Goal: Transaction & Acquisition: Purchase product/service

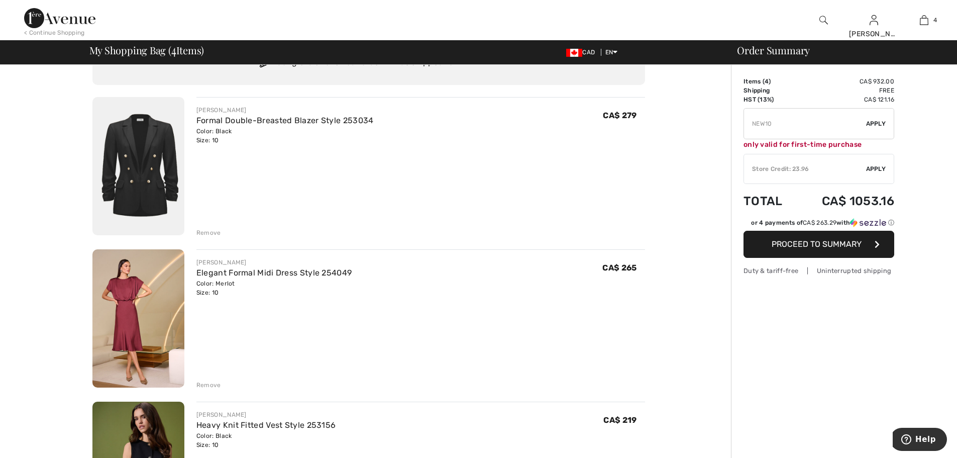
scroll to position [151, 0]
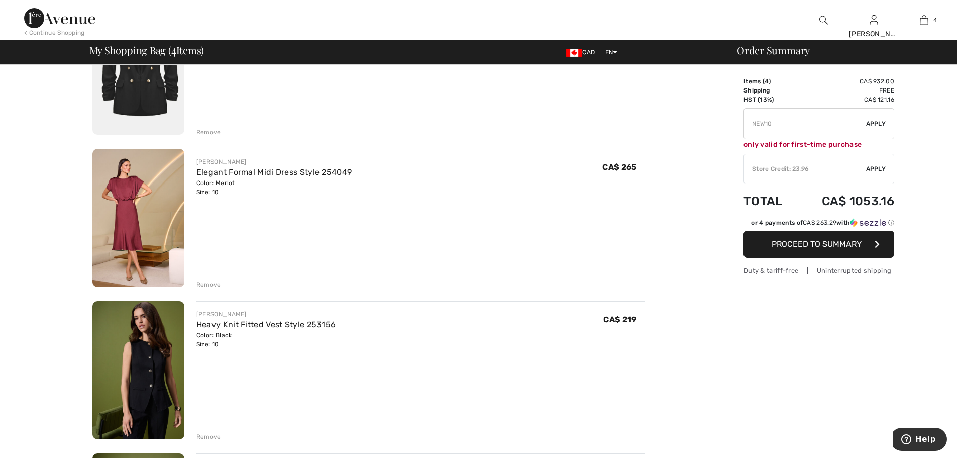
click at [136, 188] on img at bounding box center [138, 218] width 92 height 138
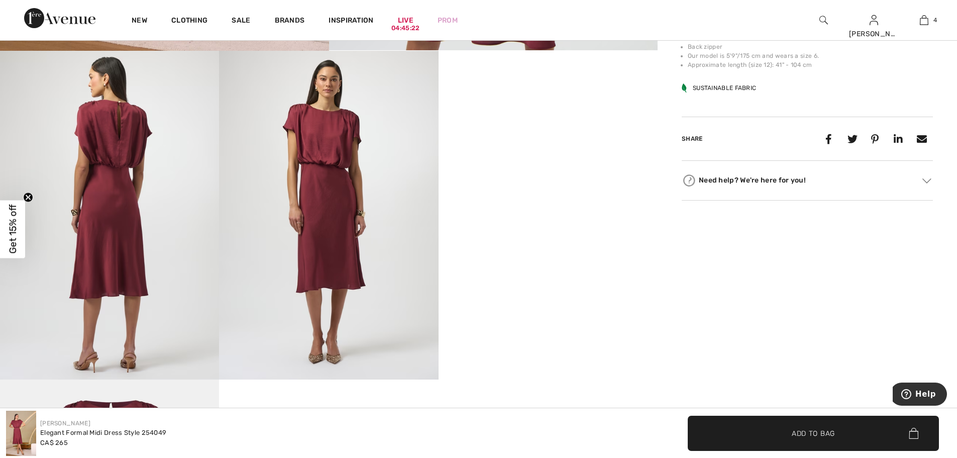
scroll to position [603, 0]
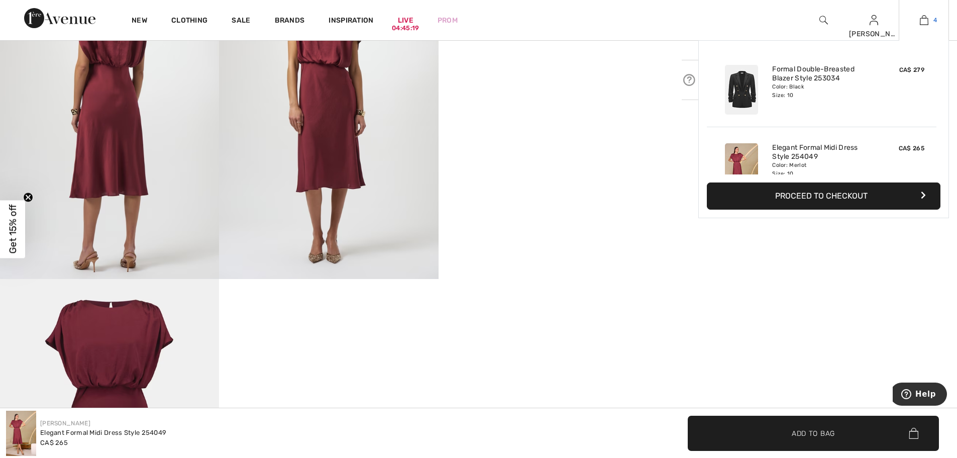
click at [934, 24] on span "4" at bounding box center [936, 20] width 4 height 9
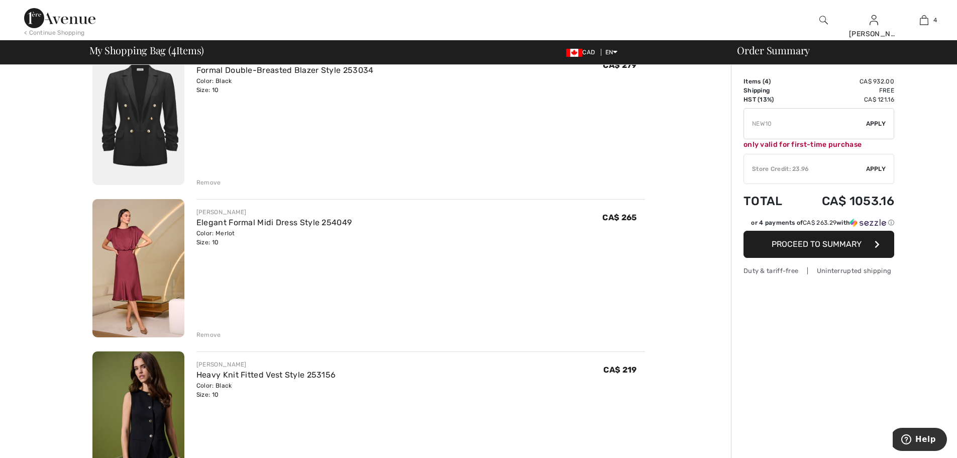
scroll to position [201, 0]
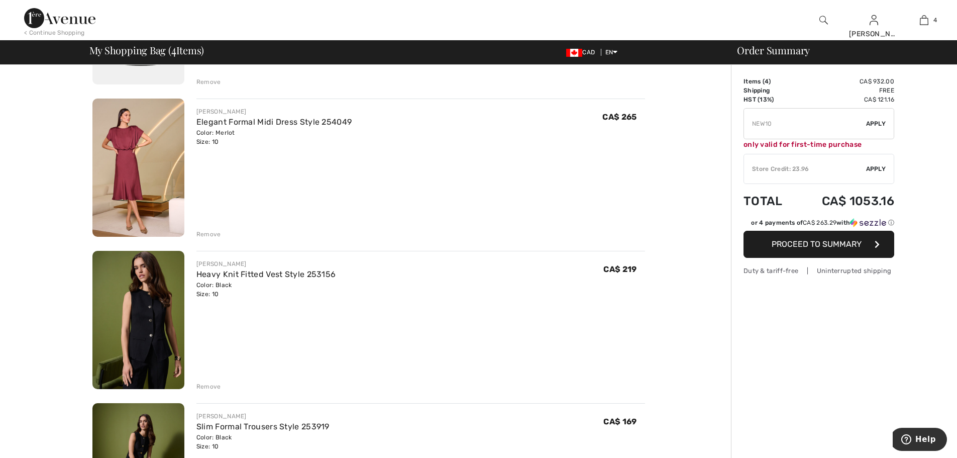
click at [205, 230] on div "Remove" at bounding box center [208, 234] width 25 height 9
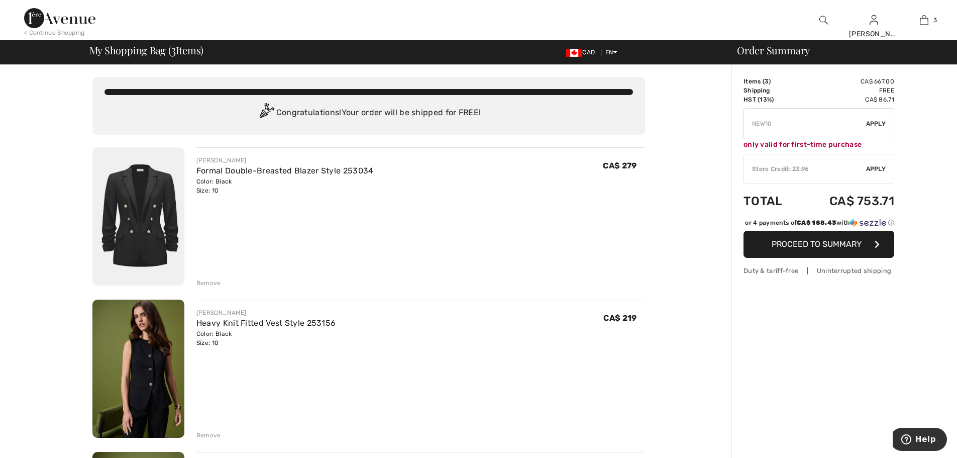
scroll to position [100, 0]
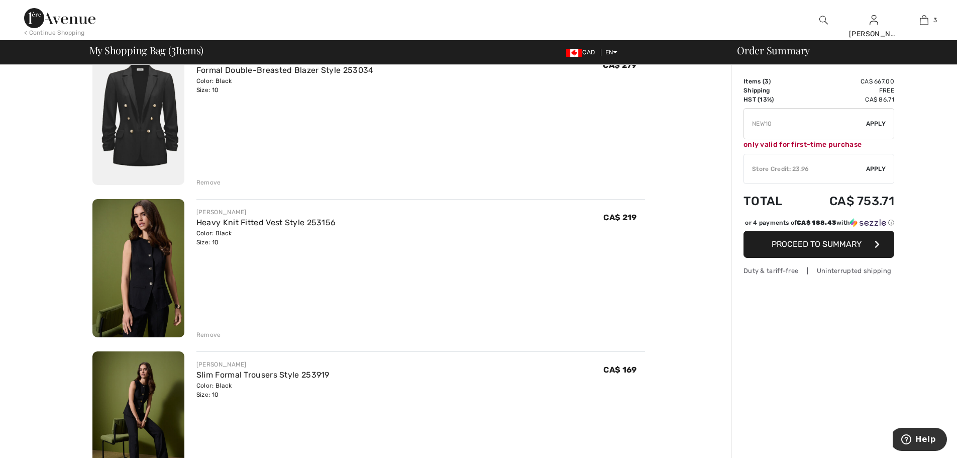
click at [140, 114] on img at bounding box center [138, 116] width 92 height 138
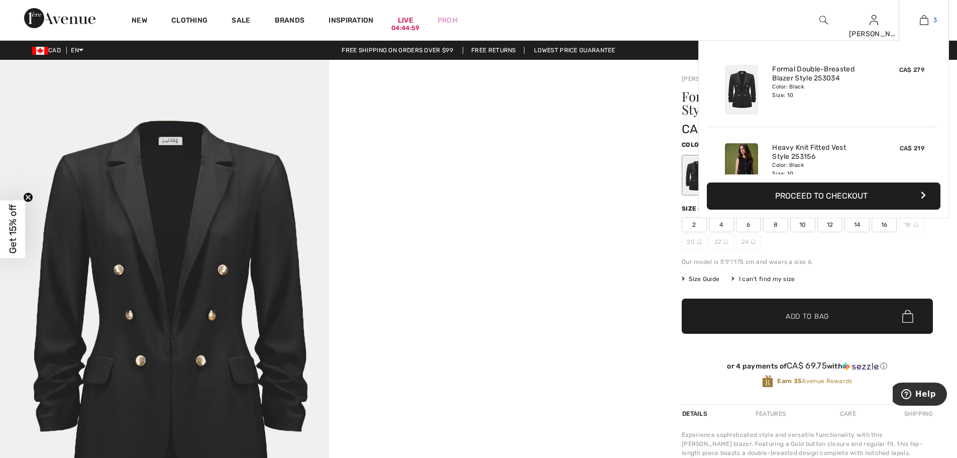
click at [927, 19] on img at bounding box center [924, 20] width 9 height 12
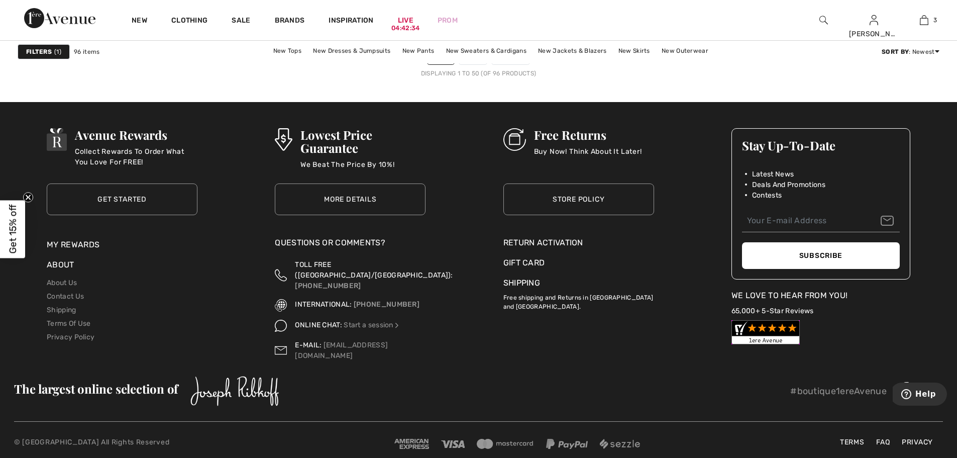
scroll to position [5705, 0]
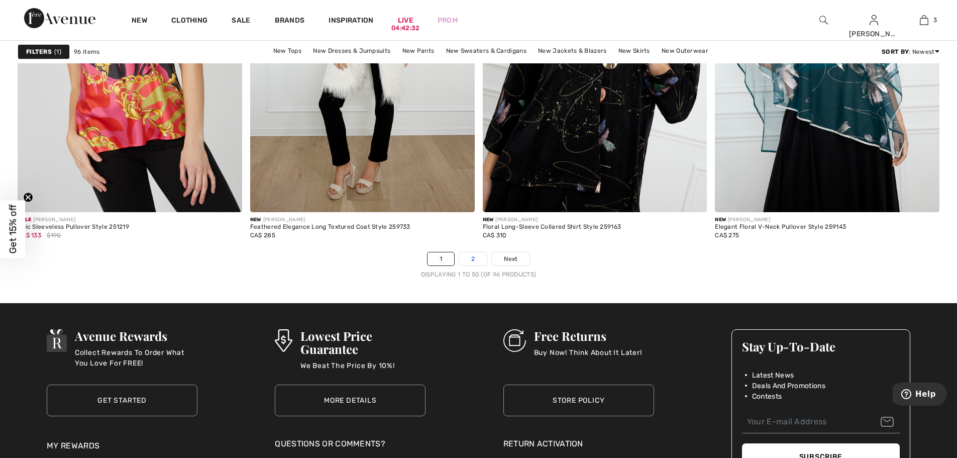
click at [467, 255] on link "2" at bounding box center [473, 258] width 28 height 13
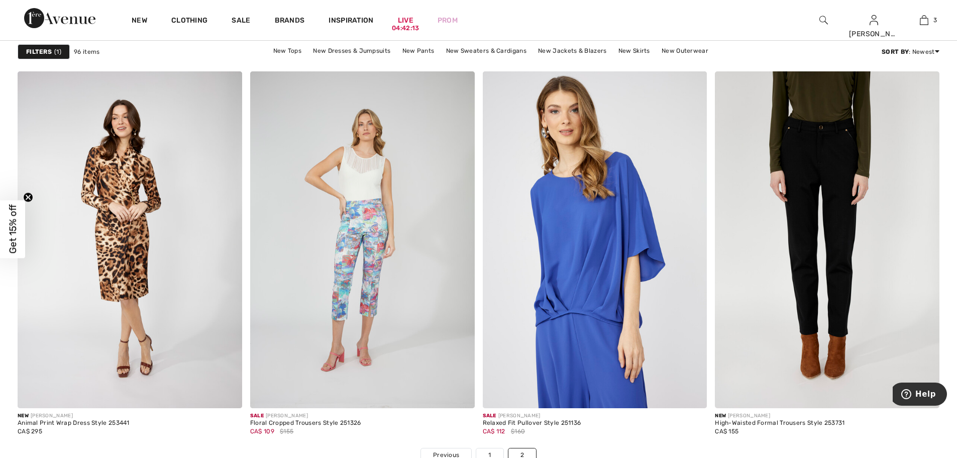
scroll to position [5477, 0]
